Goal: Information Seeking & Learning: Learn about a topic

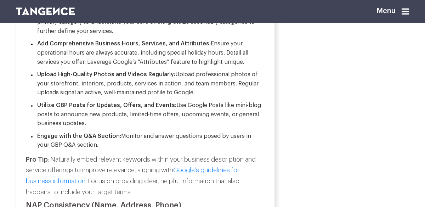
scroll to position [545, 0]
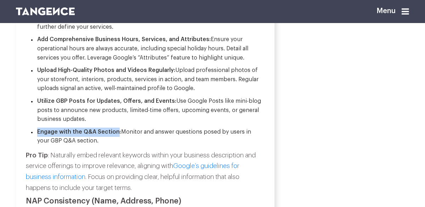
drag, startPoint x: 38, startPoint y: 131, endPoint x: 115, endPoint y: 129, distance: 77.5
click at [115, 129] on li "Engage with the Q&A Section: Monitor and answer questions posed by users in you…" at bounding box center [148, 136] width 234 height 18
copy strong "Engage with the Q&A Section"
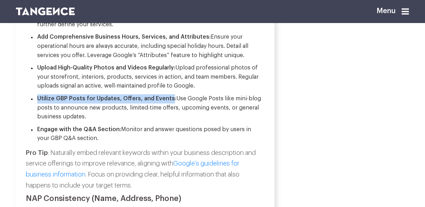
drag, startPoint x: 38, startPoint y: 98, endPoint x: 168, endPoint y: 97, distance: 130.2
click at [168, 97] on strong "Utilize GBP Posts for Updates, Offers, and Events:" at bounding box center [106, 99] width 139 height 6
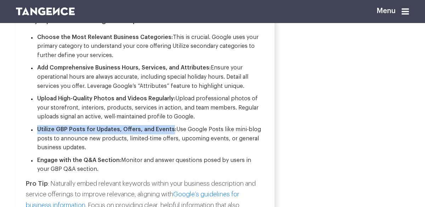
scroll to position [516, 0]
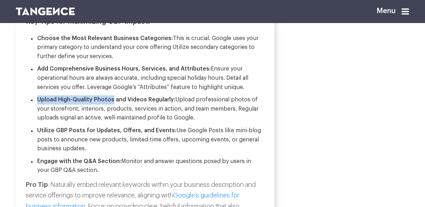
drag, startPoint x: 38, startPoint y: 101, endPoint x: 112, endPoint y: 99, distance: 74.3
click at [112, 99] on strong "Upload High-Quality Photos and Videos Regularly:" at bounding box center [106, 100] width 138 height 6
copy strong "Upload High-Quality Photos"
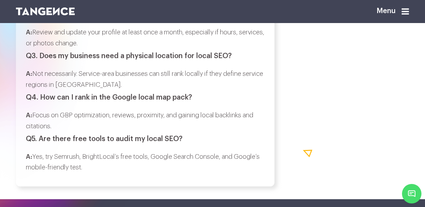
scroll to position [2778, 0]
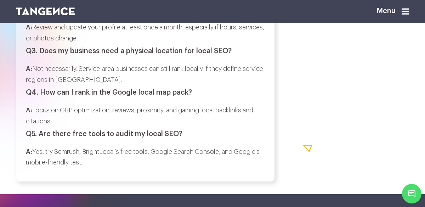
drag, startPoint x: 219, startPoint y: 112, endPoint x: 225, endPoint y: 120, distance: 10.1
click at [225, 120] on p "A: Focus on GBP optimization, reviews, proximity, and gaining local backlinks a…" at bounding box center [145, 116] width 239 height 22
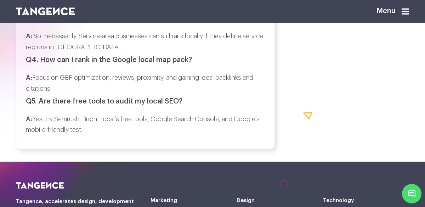
scroll to position [2811, 0]
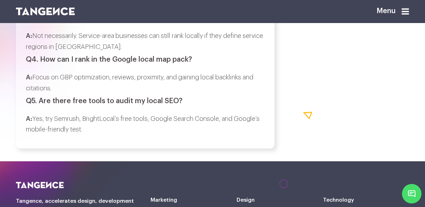
click at [97, 128] on p "A: Yes, try Semrush, BrightLocal’s free tools, Google Search Console, and Googl…" at bounding box center [145, 124] width 239 height 22
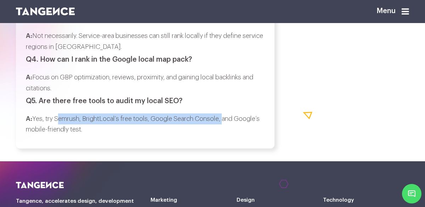
drag, startPoint x: 56, startPoint y: 122, endPoint x: 222, endPoint y: 118, distance: 166.0
click at [222, 118] on p "A: Yes, try Semrush, BrightLocal’s free tools, Google Search Console, and Googl…" at bounding box center [145, 124] width 239 height 22
copy p "Semrush, BrightLocal’s free tools, Google Search Console,"
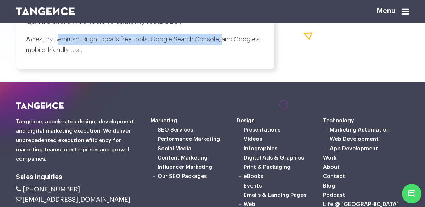
scroll to position [2900, 0]
